Goal: Task Accomplishment & Management: Complete application form

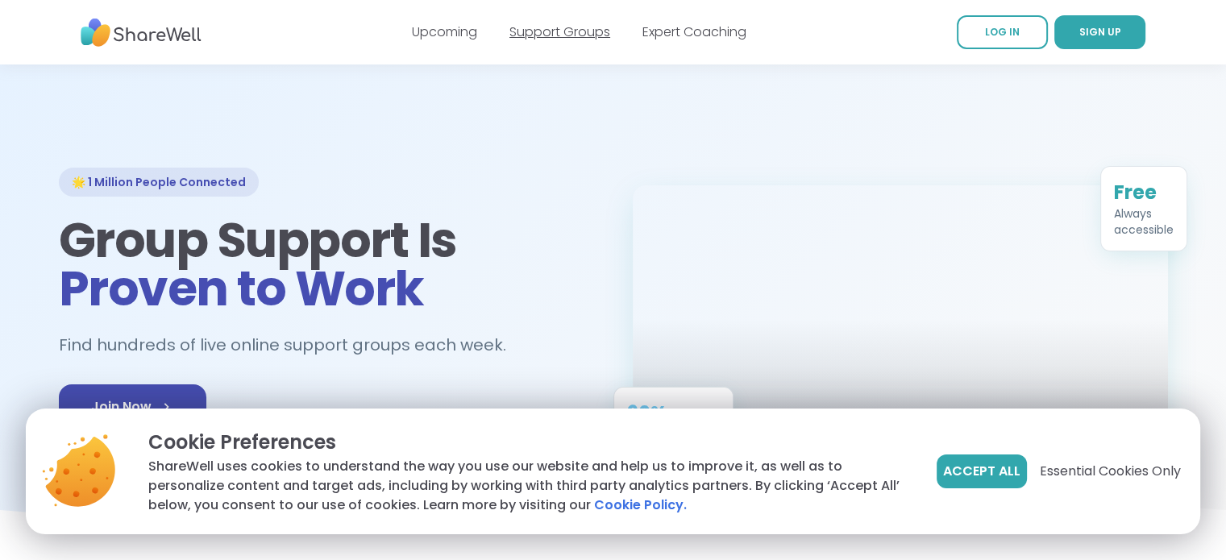
click at [565, 35] on link "Support Groups" at bounding box center [559, 32] width 101 height 19
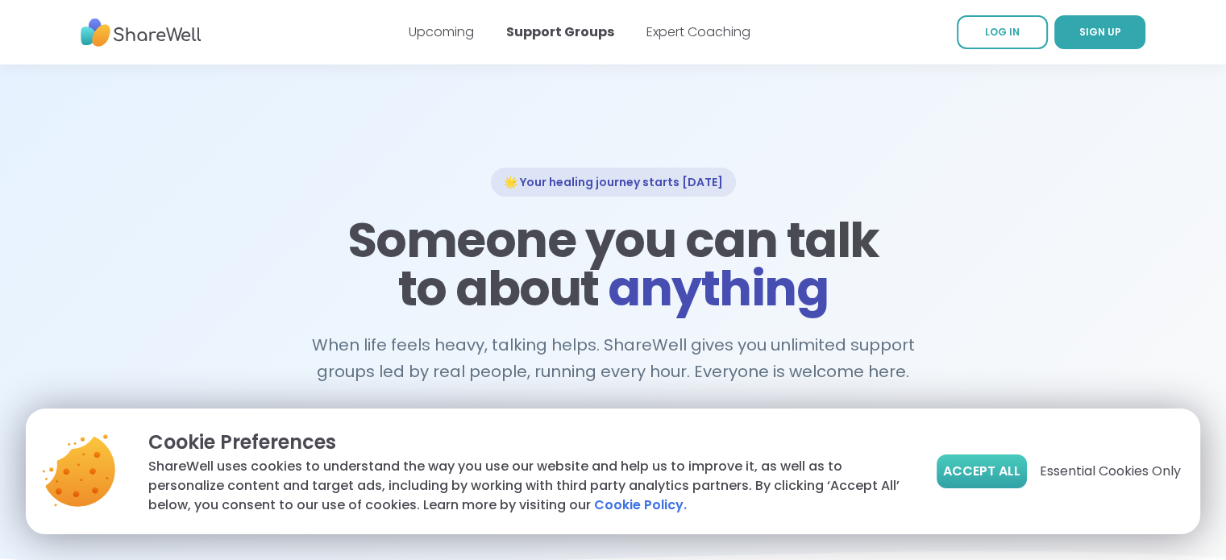
click at [985, 471] on span "Accept All" at bounding box center [981, 471] width 77 height 19
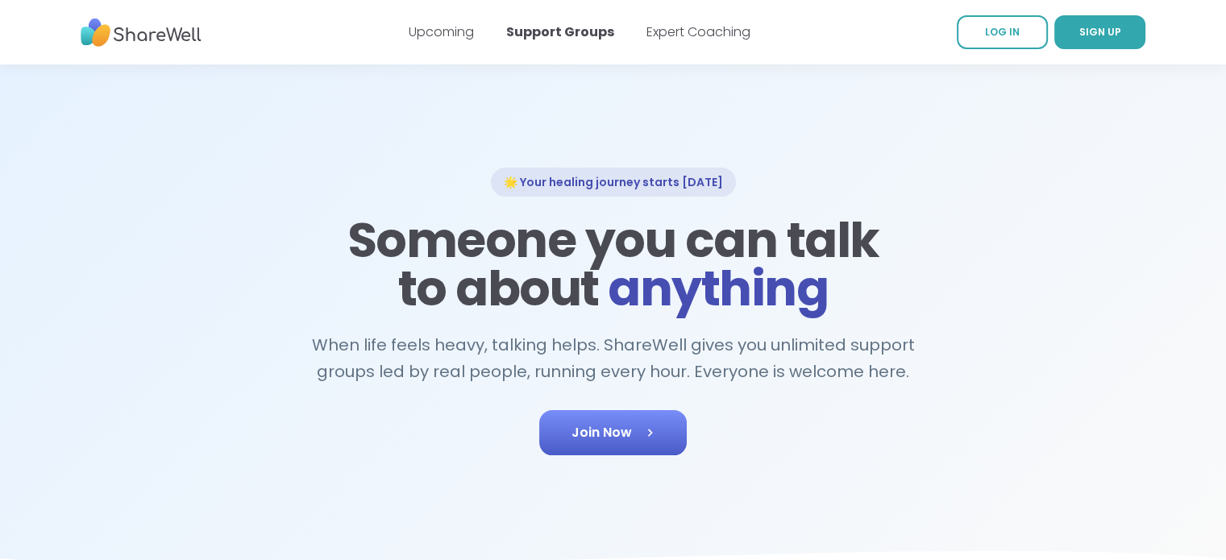
click at [629, 426] on link "Join Now" at bounding box center [612, 432] width 147 height 45
